Goal: Task Accomplishment & Management: Complete application form

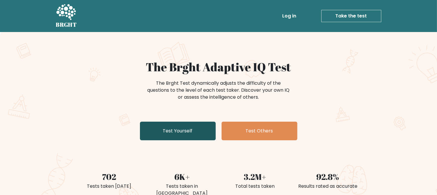
click at [175, 134] on link "Test Yourself" at bounding box center [178, 131] width 76 height 19
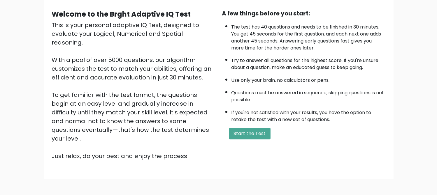
scroll to position [58, 0]
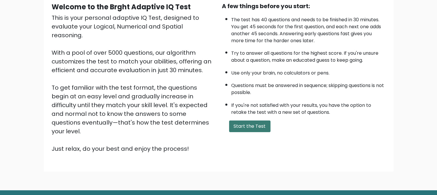
click at [251, 127] on button "Start the Test" at bounding box center [249, 127] width 41 height 12
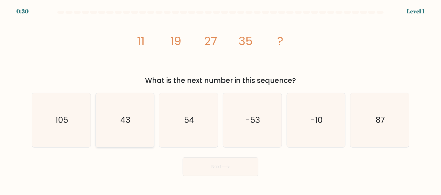
click at [136, 114] on icon "43" at bounding box center [125, 120] width 54 height 54
click at [221, 99] on input "b. 43" at bounding box center [221, 98] width 0 height 1
radio input "true"
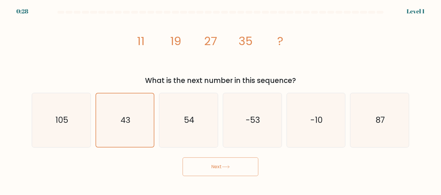
click at [210, 165] on button "Next" at bounding box center [221, 167] width 76 height 19
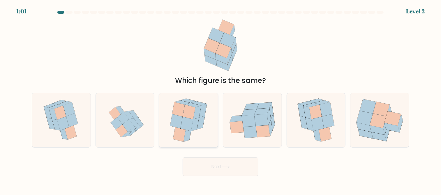
click at [190, 114] on icon at bounding box center [189, 112] width 13 height 15
click at [221, 99] on input "c." at bounding box center [221, 98] width 0 height 1
radio input "true"
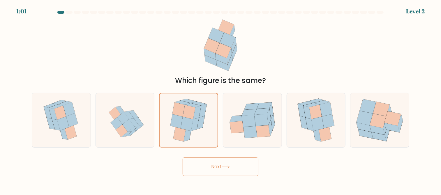
click at [215, 169] on button "Next" at bounding box center [221, 167] width 76 height 19
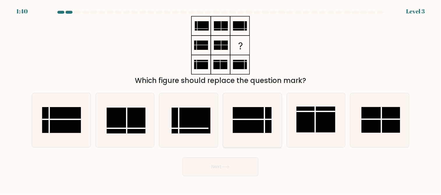
click at [259, 118] on rect at bounding box center [252, 120] width 39 height 26
click at [221, 99] on input "d." at bounding box center [221, 98] width 0 height 1
radio input "true"
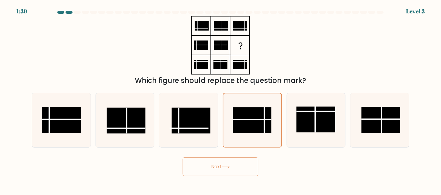
click at [242, 171] on button "Next" at bounding box center [221, 167] width 76 height 19
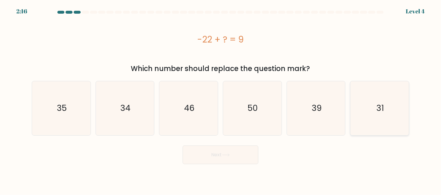
click at [373, 106] on icon "31" at bounding box center [380, 108] width 54 height 54
click at [221, 99] on input "f. 31" at bounding box center [221, 98] width 0 height 1
radio input "true"
click at [198, 163] on button "Next" at bounding box center [221, 155] width 76 height 19
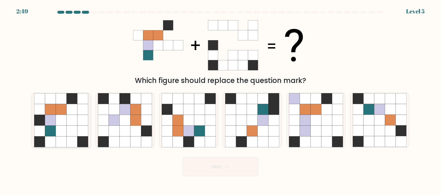
click at [83, 130] on icon at bounding box center [82, 131] width 11 height 11
click at [221, 99] on input "a." at bounding box center [221, 98] width 0 height 1
radio input "true"
click at [221, 163] on button "Next" at bounding box center [221, 167] width 76 height 19
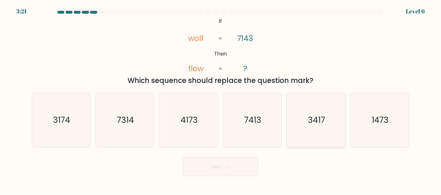
click at [327, 133] on icon "3417" at bounding box center [316, 120] width 54 height 54
click at [221, 99] on input "e. 3417" at bounding box center [221, 98] width 0 height 1
radio input "true"
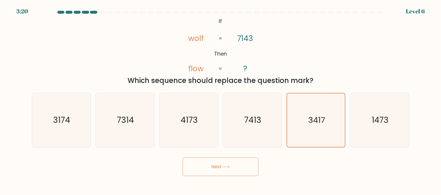
click at [235, 174] on button "Next" at bounding box center [221, 167] width 76 height 19
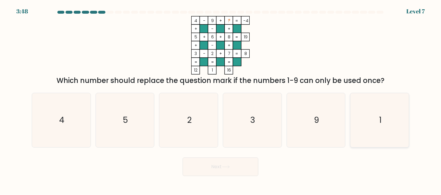
click at [364, 122] on icon "1" at bounding box center [380, 120] width 54 height 54
click at [221, 99] on input "f. 1" at bounding box center [221, 98] width 0 height 1
radio input "true"
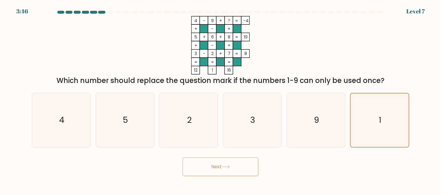
click at [227, 170] on button "Next" at bounding box center [221, 167] width 76 height 19
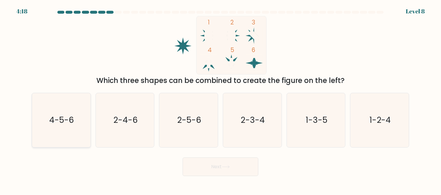
click at [49, 121] on icon "4-5-6" at bounding box center [61, 120] width 54 height 54
click at [221, 99] on input "a. 4-5-6" at bounding box center [221, 98] width 0 height 1
radio input "true"
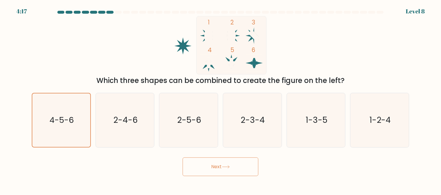
click at [203, 169] on button "Next" at bounding box center [221, 167] width 76 height 19
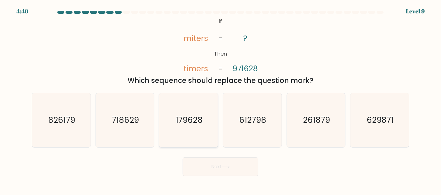
click at [185, 109] on icon "179628" at bounding box center [189, 120] width 54 height 54
click at [221, 99] on input "c. 179628" at bounding box center [221, 98] width 0 height 1
radio input "true"
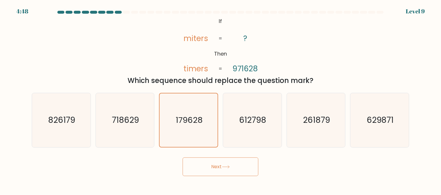
click at [227, 173] on button "Next" at bounding box center [221, 167] width 76 height 19
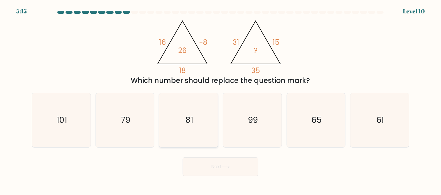
click at [200, 112] on icon "81" at bounding box center [189, 120] width 54 height 54
click at [221, 99] on input "c. 81" at bounding box center [221, 98] width 0 height 1
radio input "true"
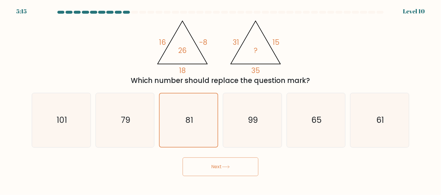
click at [218, 167] on button "Next" at bounding box center [221, 167] width 76 height 19
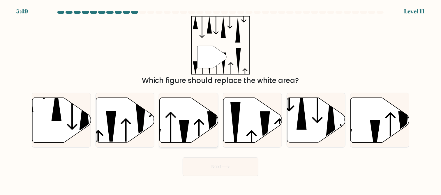
click at [194, 129] on icon at bounding box center [189, 120] width 59 height 45
click at [221, 99] on input "c." at bounding box center [221, 98] width 0 height 1
radio input "true"
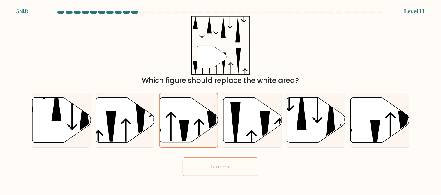
click at [205, 167] on button "Next" at bounding box center [221, 167] width 76 height 19
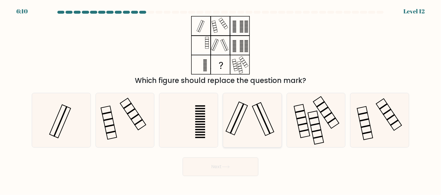
click at [245, 108] on icon at bounding box center [252, 120] width 54 height 54
click at [221, 99] on input "d." at bounding box center [221, 98] width 0 height 1
radio input "true"
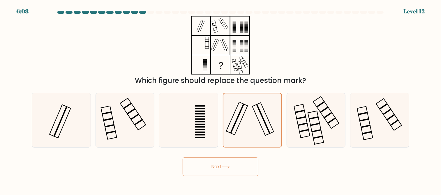
click at [221, 166] on button "Next" at bounding box center [221, 167] width 76 height 19
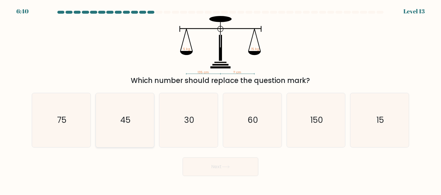
click at [142, 106] on icon "45" at bounding box center [125, 120] width 54 height 54
click at [221, 99] on input "b. 45" at bounding box center [221, 98] width 0 height 1
radio input "true"
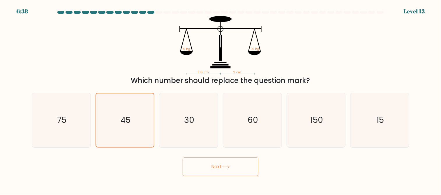
click at [215, 163] on button "Next" at bounding box center [221, 167] width 76 height 19
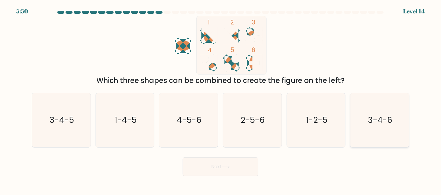
click at [367, 119] on icon "3-4-6" at bounding box center [380, 120] width 54 height 54
click at [221, 99] on input "f. 3-4-6" at bounding box center [221, 98] width 0 height 1
radio input "true"
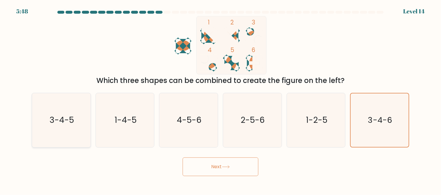
click at [83, 125] on icon "3-4-5" at bounding box center [61, 120] width 54 height 54
click at [221, 99] on input "a. 3-4-5" at bounding box center [221, 98] width 0 height 1
radio input "true"
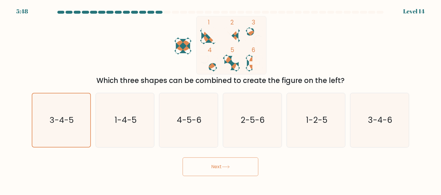
click at [198, 168] on button "Next" at bounding box center [221, 167] width 76 height 19
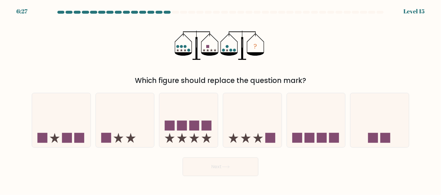
drag, startPoint x: 177, startPoint y: 50, endPoint x: 188, endPoint y: 50, distance: 11.4
click at [188, 50] on g at bounding box center [183, 48] width 14 height 7
click at [146, 106] on icon at bounding box center [125, 120] width 59 height 48
click at [221, 99] on input "b." at bounding box center [221, 98] width 0 height 1
radio input "true"
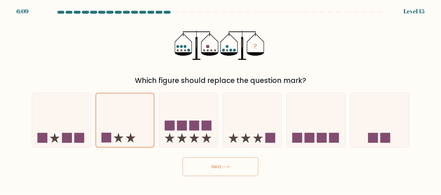
click at [214, 166] on button "Next" at bounding box center [221, 167] width 76 height 19
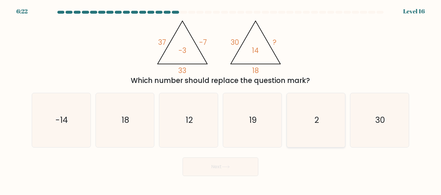
click at [313, 120] on icon "2" at bounding box center [316, 120] width 54 height 54
click at [221, 99] on input "e. 2" at bounding box center [221, 98] width 0 height 1
radio input "true"
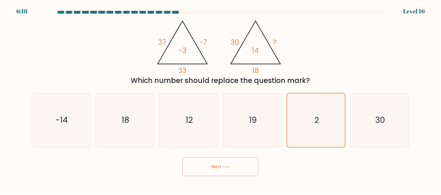
click at [214, 165] on button "Next" at bounding box center [221, 167] width 76 height 19
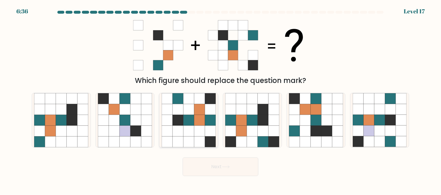
click at [204, 110] on icon at bounding box center [199, 109] width 11 height 11
click at [221, 99] on input "c." at bounding box center [221, 98] width 0 height 1
radio input "true"
click at [300, 112] on icon at bounding box center [305, 109] width 11 height 11
click at [221, 99] on input "e." at bounding box center [221, 98] width 0 height 1
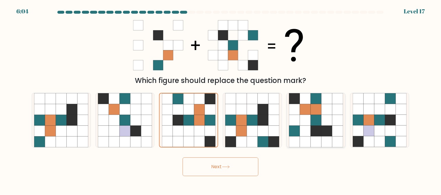
radio input "true"
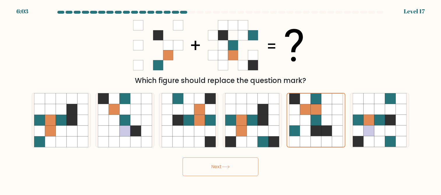
click at [238, 165] on button "Next" at bounding box center [221, 167] width 76 height 19
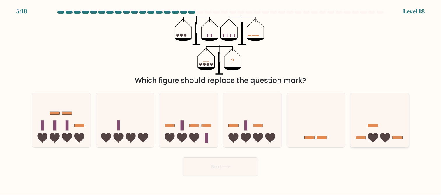
click at [396, 113] on icon at bounding box center [379, 120] width 59 height 48
click at [221, 99] on input "f." at bounding box center [221, 98] width 0 height 1
radio input "true"
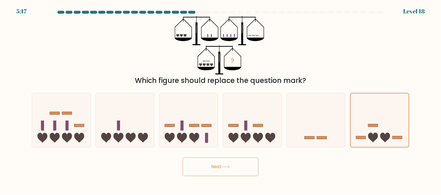
click at [228, 166] on icon at bounding box center [226, 166] width 8 height 3
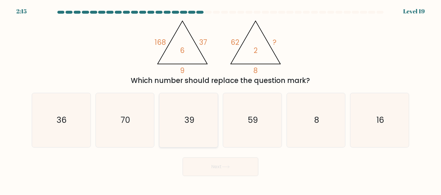
click at [201, 102] on icon "39" at bounding box center [189, 120] width 54 height 54
click at [221, 99] on input "c. 39" at bounding box center [221, 98] width 0 height 1
radio input "true"
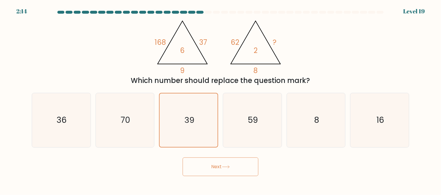
click at [219, 166] on button "Next" at bounding box center [221, 167] width 76 height 19
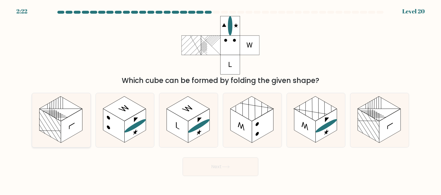
click at [68, 116] on rect at bounding box center [60, 108] width 43 height 25
click at [221, 99] on input "a." at bounding box center [221, 98] width 0 height 1
radio input "true"
click at [228, 165] on button "Next" at bounding box center [221, 167] width 76 height 19
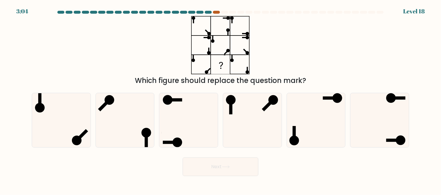
click at [217, 12] on div at bounding box center [216, 12] width 7 height 3
click at [378, 149] on form at bounding box center [220, 93] width 441 height 165
click at [378, 137] on icon at bounding box center [380, 120] width 54 height 54
click at [221, 99] on input "f." at bounding box center [221, 98] width 0 height 1
radio input "true"
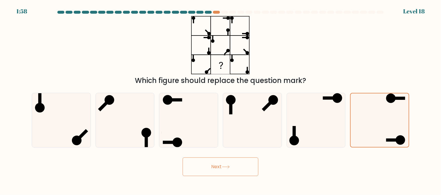
click at [222, 165] on button "Next" at bounding box center [221, 167] width 76 height 19
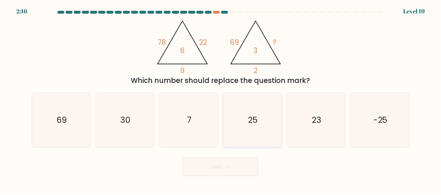
click at [248, 107] on icon "25" at bounding box center [252, 120] width 54 height 54
click at [221, 99] on input "d. 25" at bounding box center [221, 98] width 0 height 1
radio input "true"
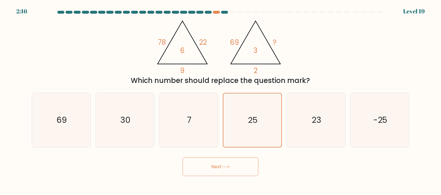
click at [232, 159] on button "Next" at bounding box center [221, 167] width 76 height 19
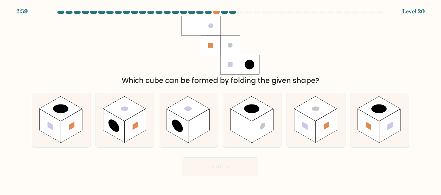
click at [231, 163] on button "Next" at bounding box center [221, 167] width 76 height 19
click at [176, 73] on div "Which cube can be formed by folding the given shape?" at bounding box center [220, 51] width 385 height 70
click at [213, 114] on icon at bounding box center [188, 120] width 59 height 54
click at [221, 99] on input "c." at bounding box center [221, 98] width 0 height 1
radio input "true"
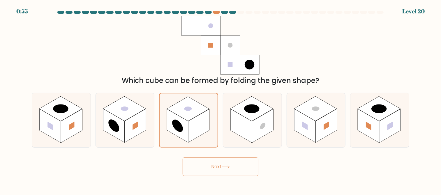
click at [205, 160] on button "Next" at bounding box center [221, 167] width 76 height 19
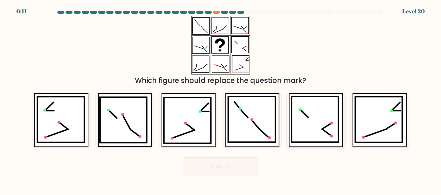
click at [318, 119] on icon at bounding box center [315, 120] width 47 height 46
click at [221, 99] on input "e." at bounding box center [221, 98] width 0 height 1
radio input "true"
click at [225, 173] on button "Next" at bounding box center [221, 167] width 76 height 19
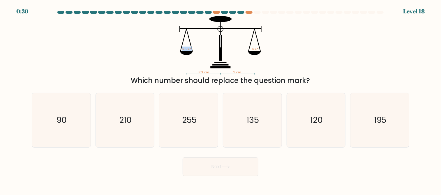
drag, startPoint x: 183, startPoint y: 49, endPoint x: 195, endPoint y: 49, distance: 12.2
click at [195, 49] on icon "120 cm ? cm 6.5 kg 4 kg" at bounding box center [220, 45] width 175 height 59
click at [133, 112] on icon "210" at bounding box center [125, 120] width 54 height 54
click at [221, 99] on input "b. 210" at bounding box center [221, 98] width 0 height 1
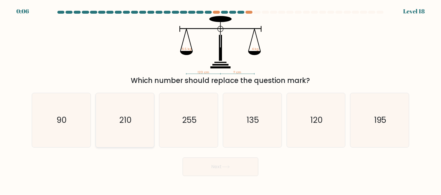
radio input "true"
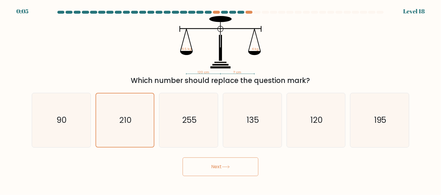
click at [197, 165] on button "Next" at bounding box center [221, 167] width 76 height 19
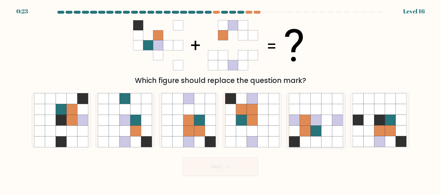
click at [315, 139] on icon at bounding box center [316, 142] width 11 height 11
click at [221, 99] on input "e." at bounding box center [221, 98] width 0 height 1
radio input "true"
click at [230, 163] on button "Next" at bounding box center [221, 167] width 76 height 19
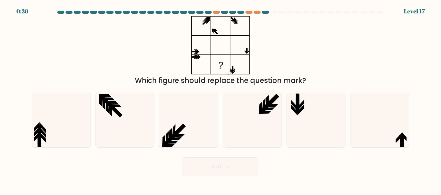
click at [278, 34] on div "Which figure should replace the question mark?" at bounding box center [220, 51] width 385 height 70
click at [36, 62] on div "Which figure should replace the question mark?" at bounding box center [220, 51] width 385 height 70
click at [212, 107] on icon at bounding box center [189, 120] width 54 height 54
click at [221, 99] on input "c." at bounding box center [221, 98] width 0 height 1
radio input "true"
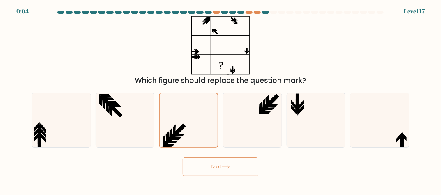
click at [204, 163] on button "Next" at bounding box center [221, 167] width 76 height 19
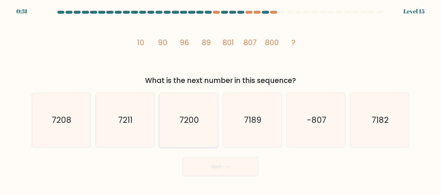
click at [203, 113] on icon "7200" at bounding box center [189, 120] width 54 height 54
click at [221, 99] on input "c. 7200" at bounding box center [221, 98] width 0 height 1
radio input "true"
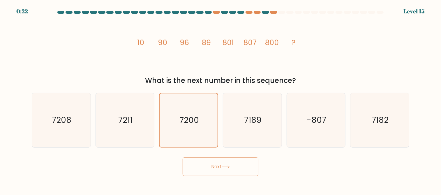
click at [218, 163] on button "Next" at bounding box center [221, 167] width 76 height 19
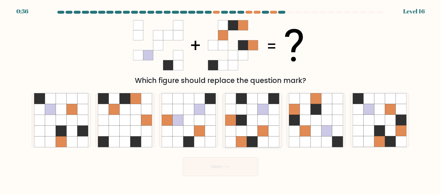
click at [262, 129] on icon at bounding box center [263, 131] width 11 height 11
click at [221, 99] on input "d." at bounding box center [221, 98] width 0 height 1
radio input "true"
click at [243, 168] on button "Next" at bounding box center [221, 167] width 76 height 19
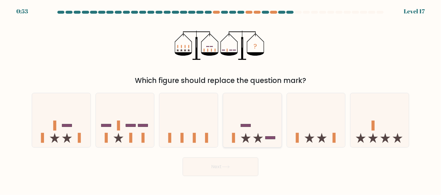
click at [239, 106] on icon at bounding box center [252, 120] width 59 height 48
click at [221, 99] on input "d." at bounding box center [221, 98] width 0 height 1
radio input "true"
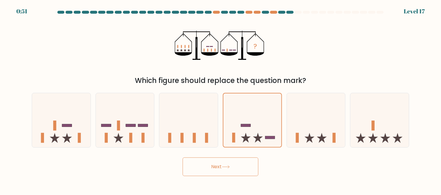
click at [234, 173] on button "Next" at bounding box center [221, 167] width 76 height 19
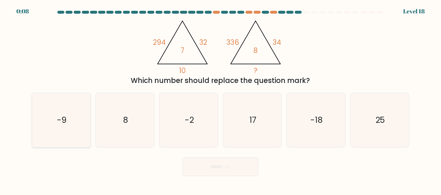
click at [79, 111] on icon "-9" at bounding box center [61, 120] width 54 height 54
click at [221, 99] on input "a. -9" at bounding box center [221, 98] width 0 height 1
radio input "true"
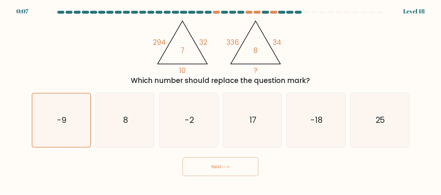
click at [226, 172] on button "Next" at bounding box center [221, 167] width 76 height 19
click at [226, 174] on button "Next" at bounding box center [221, 167] width 76 height 19
click at [234, 165] on button "Next" at bounding box center [221, 167] width 76 height 19
click at [202, 168] on button "Next" at bounding box center [221, 167] width 76 height 19
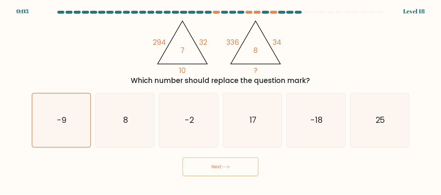
click at [202, 168] on button "Next" at bounding box center [221, 167] width 76 height 19
click at [203, 168] on button "Next" at bounding box center [221, 167] width 76 height 19
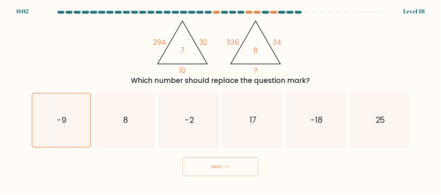
click at [203, 168] on button "Next" at bounding box center [221, 167] width 76 height 19
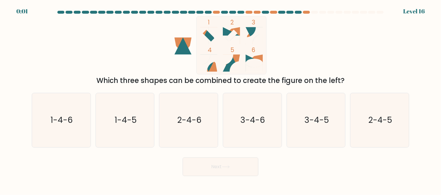
click at [158, 165] on div "Next" at bounding box center [220, 166] width 385 height 22
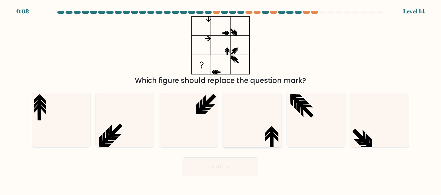
click at [262, 133] on icon at bounding box center [252, 120] width 54 height 54
click at [221, 99] on input "d." at bounding box center [221, 98] width 0 height 1
radio input "true"
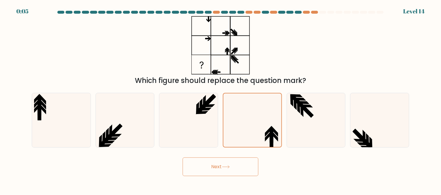
click at [245, 163] on button "Next" at bounding box center [221, 167] width 76 height 19
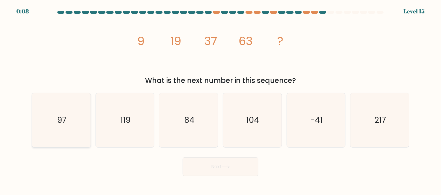
click at [79, 123] on icon "97" at bounding box center [61, 120] width 54 height 54
click at [221, 99] on input "a. 97" at bounding box center [221, 98] width 0 height 1
radio input "true"
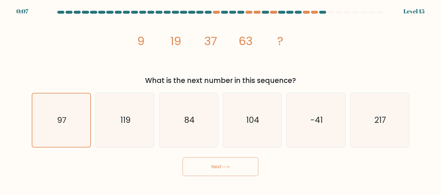
click at [209, 170] on button "Next" at bounding box center [221, 167] width 76 height 19
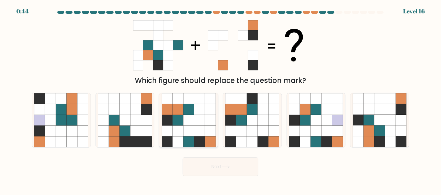
click at [198, 142] on icon at bounding box center [199, 142] width 11 height 11
click at [221, 99] on input "c." at bounding box center [221, 98] width 0 height 1
radio input "true"
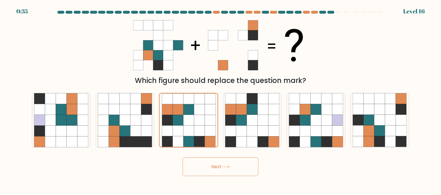
click at [230, 168] on icon at bounding box center [226, 166] width 8 height 3
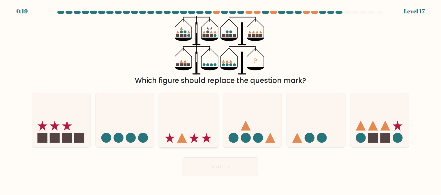
click at [193, 110] on icon at bounding box center [188, 120] width 59 height 48
click at [221, 99] on input "c." at bounding box center [221, 98] width 0 height 1
radio input "true"
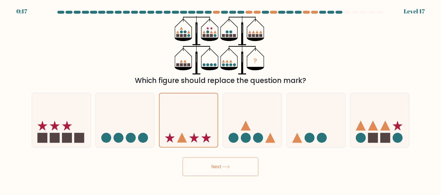
click at [207, 166] on button "Next" at bounding box center [221, 167] width 76 height 19
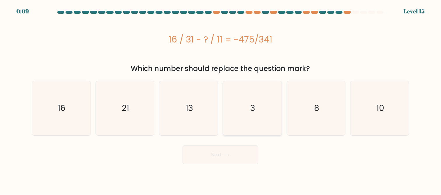
click at [253, 90] on icon "3" at bounding box center [252, 108] width 54 height 54
click at [221, 98] on input "d. 3" at bounding box center [221, 98] width 0 height 1
radio input "true"
click at [233, 152] on button "Next" at bounding box center [221, 155] width 76 height 19
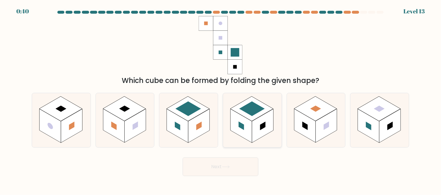
click at [275, 112] on icon at bounding box center [252, 120] width 59 height 54
click at [221, 99] on input "d." at bounding box center [221, 98] width 0 height 1
radio input "true"
click at [221, 166] on button "Next" at bounding box center [221, 167] width 76 height 19
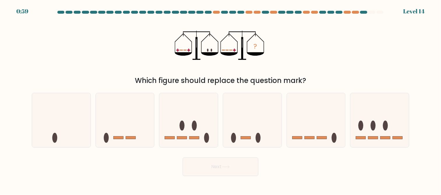
drag, startPoint x: 231, startPoint y: 51, endPoint x: 220, endPoint y: 51, distance: 11.1
click at [220, 51] on icon "?" at bounding box center [220, 45] width 91 height 59
click at [140, 109] on icon at bounding box center [125, 120] width 59 height 48
click at [221, 99] on input "b." at bounding box center [221, 98] width 0 height 1
radio input "true"
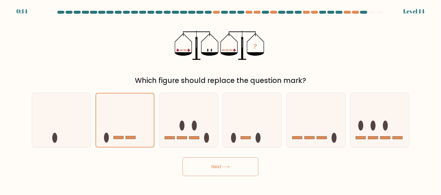
click at [204, 163] on button "Next" at bounding box center [221, 167] width 76 height 19
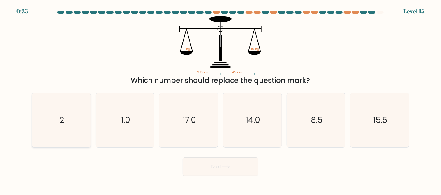
click at [55, 120] on icon "2" at bounding box center [61, 120] width 54 height 54
click at [221, 99] on input "a. 2" at bounding box center [221, 98] width 0 height 1
radio input "true"
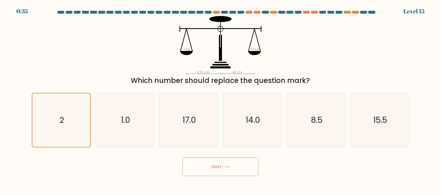
click at [218, 172] on button "Next" at bounding box center [221, 167] width 76 height 19
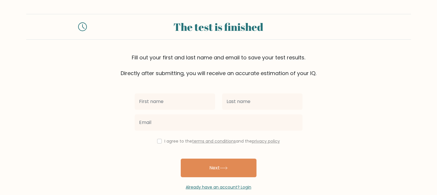
click at [171, 105] on input "text" at bounding box center [175, 102] width 80 height 16
type input "I"
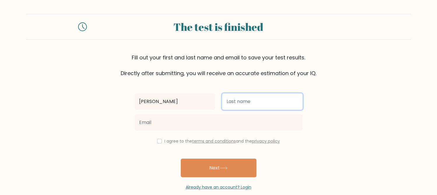
click at [277, 95] on input "text" at bounding box center [262, 102] width 80 height 16
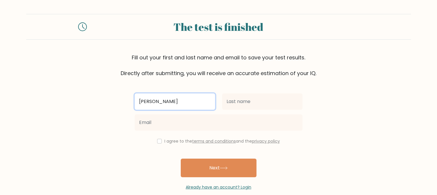
click at [178, 107] on input "Oscar Montel" at bounding box center [175, 102] width 80 height 16
type input "Oscar"
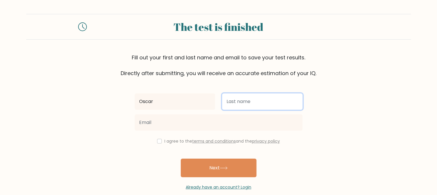
click at [246, 101] on input "text" at bounding box center [262, 102] width 80 height 16
type input "Montel"
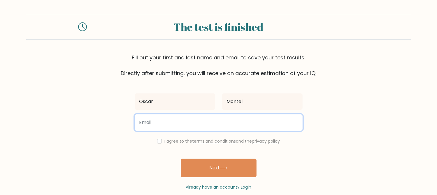
click at [175, 124] on input "email" at bounding box center [219, 122] width 168 height 16
click at [181, 159] on button "Next" at bounding box center [219, 168] width 76 height 19
type input "m-oscar@outlook.fr"
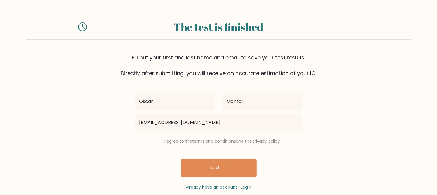
click at [163, 142] on div "I agree to the terms and conditions and the privacy policy" at bounding box center [218, 141] width 175 height 7
click at [157, 141] on input "checkbox" at bounding box center [159, 141] width 5 height 5
checkbox input "true"
click at [215, 177] on div "Oscar Montel m-oscar@outlook.fr I agree to the terms and conditions and the pri…" at bounding box center [218, 133] width 175 height 113
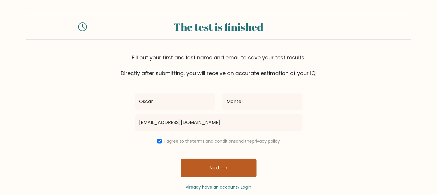
click at [209, 166] on button "Next" at bounding box center [219, 168] width 76 height 19
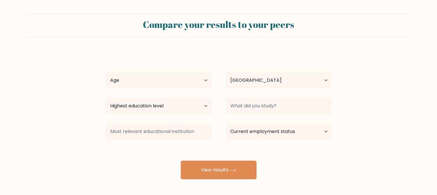
select select "BE"
click at [180, 80] on select "Age Under [DEMOGRAPHIC_DATA] [DEMOGRAPHIC_DATA] [DEMOGRAPHIC_DATA] [DEMOGRAPHIC…" at bounding box center [158, 80] width 106 height 16
select select "min_18"
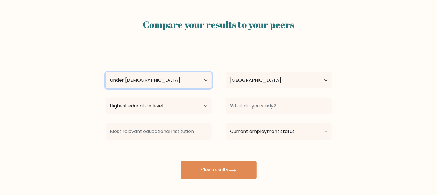
click at [105, 72] on select "Age Under [DEMOGRAPHIC_DATA] [DEMOGRAPHIC_DATA] [DEMOGRAPHIC_DATA] [DEMOGRAPHIC…" at bounding box center [158, 80] width 106 height 16
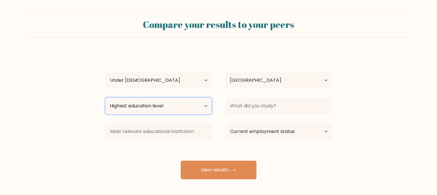
click at [169, 106] on select "Highest education level No schooling Primary Lower Secondary Upper Secondary Oc…" at bounding box center [158, 106] width 106 height 16
select select "upper_secondary"
click at [105, 98] on select "Highest education level No schooling Primary Lower Secondary Upper Secondary Oc…" at bounding box center [158, 106] width 106 height 16
click at [241, 89] on div "Country [GEOGRAPHIC_DATA] [GEOGRAPHIC_DATA] [GEOGRAPHIC_DATA] [US_STATE] [GEOGR…" at bounding box center [278, 80] width 120 height 21
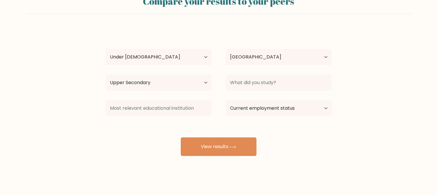
scroll to position [26, 0]
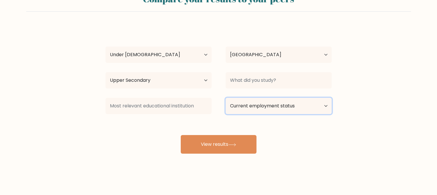
click at [275, 111] on select "Current employment status Employed Student Retired Other / prefer not to answer" at bounding box center [278, 106] width 106 height 16
select select "student"
click at [225, 98] on select "Current employment status Employed Student Retired Other / prefer not to answer" at bounding box center [278, 106] width 106 height 16
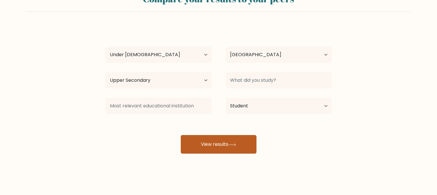
click at [218, 137] on button "View results" at bounding box center [219, 144] width 76 height 19
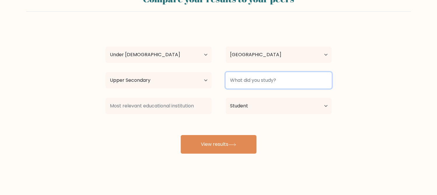
click at [253, 84] on input at bounding box center [278, 80] width 106 height 16
type input "School"
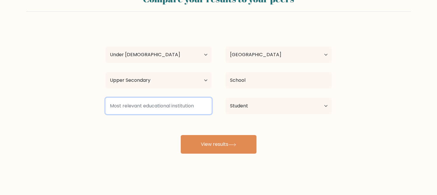
click at [189, 98] on input at bounding box center [158, 106] width 106 height 16
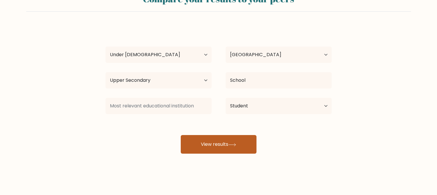
click at [229, 145] on button "View results" at bounding box center [219, 144] width 76 height 19
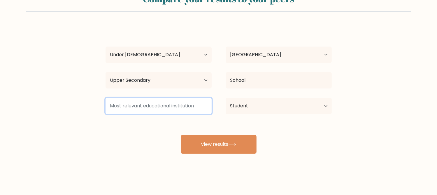
click at [180, 110] on input at bounding box center [158, 106] width 106 height 16
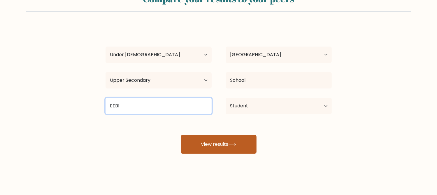
type input "EEB1"
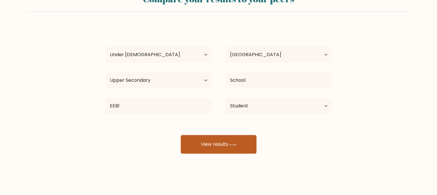
click at [205, 151] on button "View results" at bounding box center [219, 144] width 76 height 19
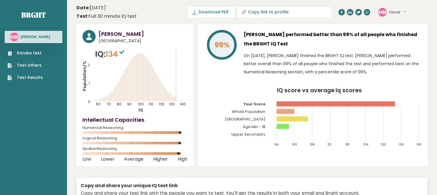
click at [177, 100] on icon "Population/% IQ 0 1 2 60 70 80 90 100 110 120 130 140" at bounding box center [134, 80] width 105 height 65
click at [302, 119] on rect at bounding box center [291, 119] width 31 height 5
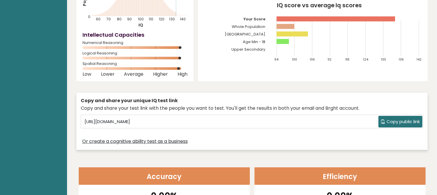
scroll to position [87, 0]
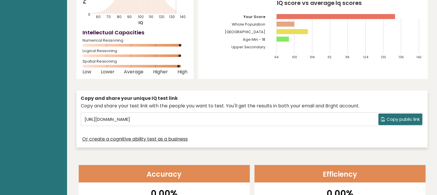
click at [251, 111] on div "Copy and share your unique IQ test link Copy and share your test link with the …" at bounding box center [251, 119] width 351 height 57
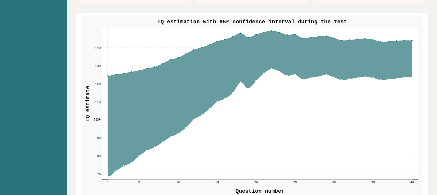
scroll to position [670, 0]
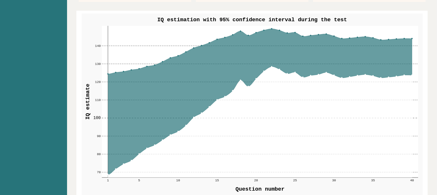
click at [115, 169] on icon at bounding box center [260, 102] width 304 height 146
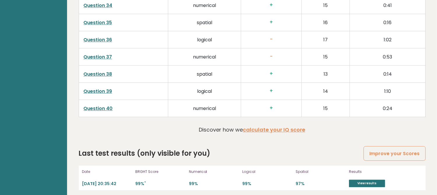
scroll to position [1501, 0]
